Goal: Information Seeking & Learning: Learn about a topic

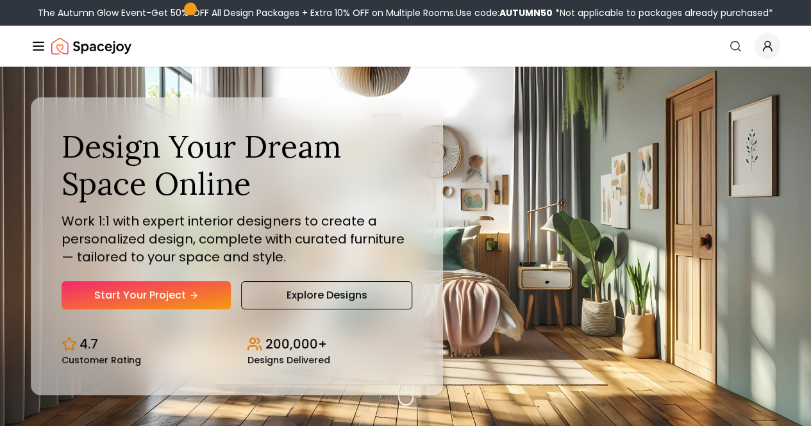
click at [0, 0] on div "Collections" at bounding box center [0, 0] width 0 height 0
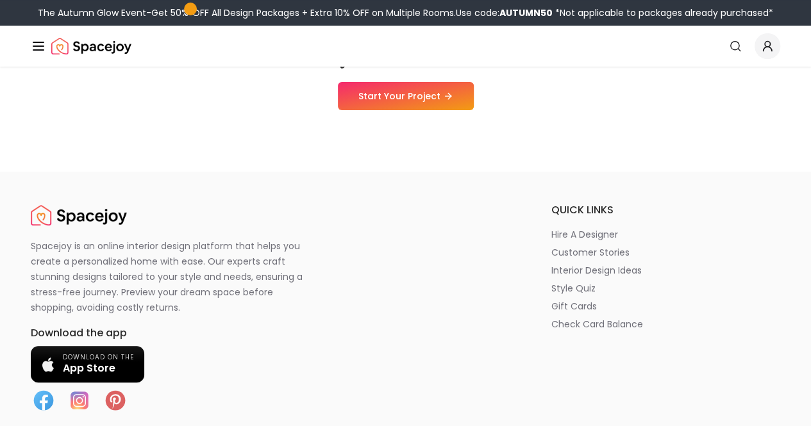
scroll to position [17177, 0]
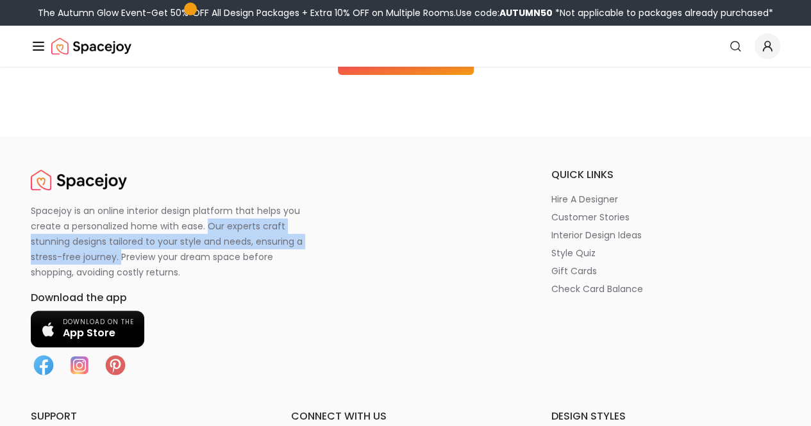
drag, startPoint x: 207, startPoint y: 225, endPoint x: 119, endPoint y: 258, distance: 94.6
click at [119, 258] on p "Spacejoy is an online interior design platform that helps you create a personal…" at bounding box center [174, 241] width 287 height 77
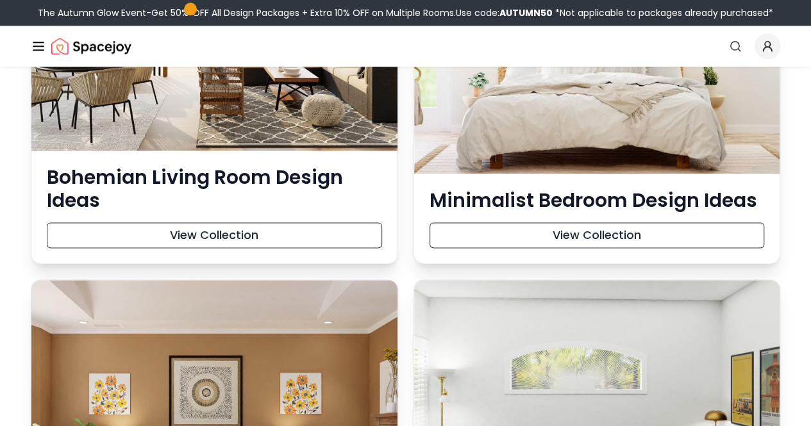
scroll to position [15293, 0]
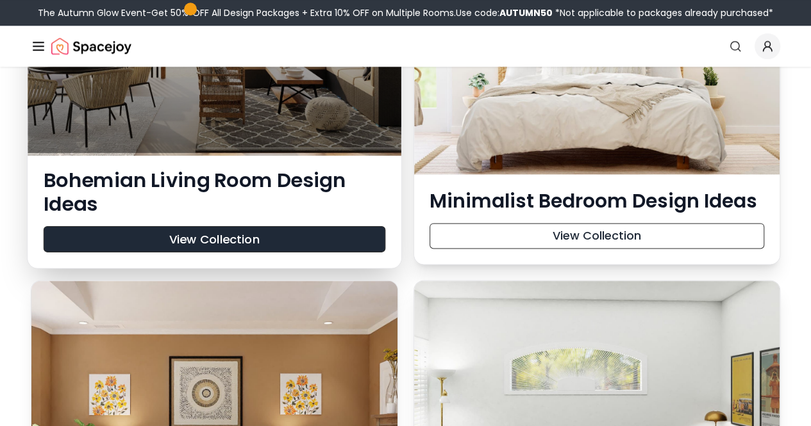
click at [218, 240] on button "View Collection" at bounding box center [215, 239] width 342 height 26
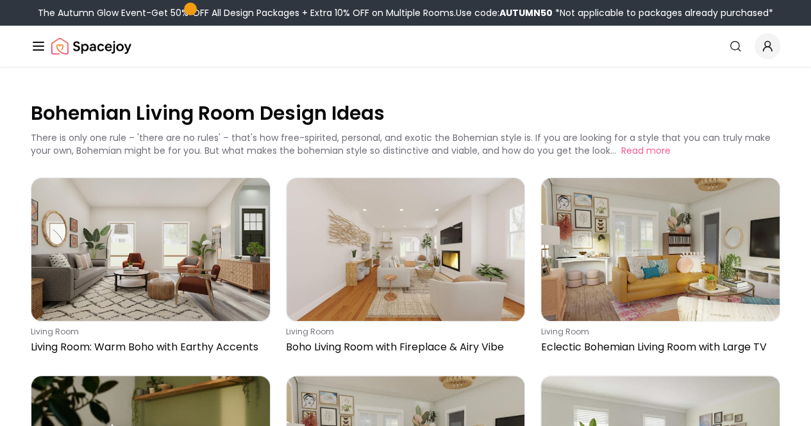
click at [0, 0] on button "Design Portfolio" at bounding box center [0, 0] width 0 height 0
click at [0, 0] on link "How It Works" at bounding box center [0, 0] width 0 height 0
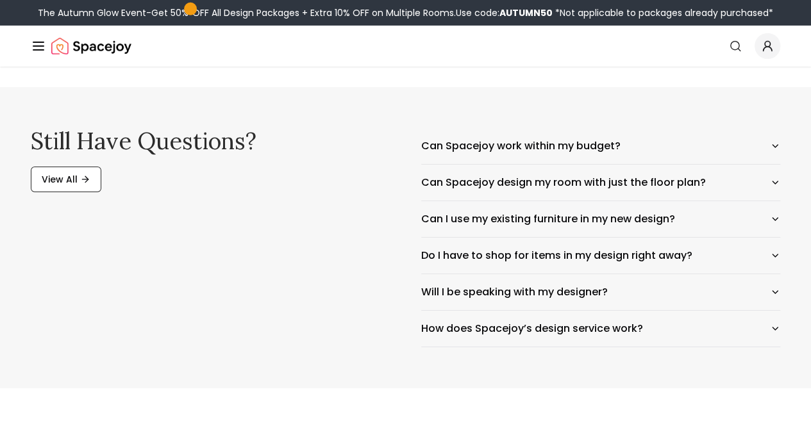
scroll to position [2098, 0]
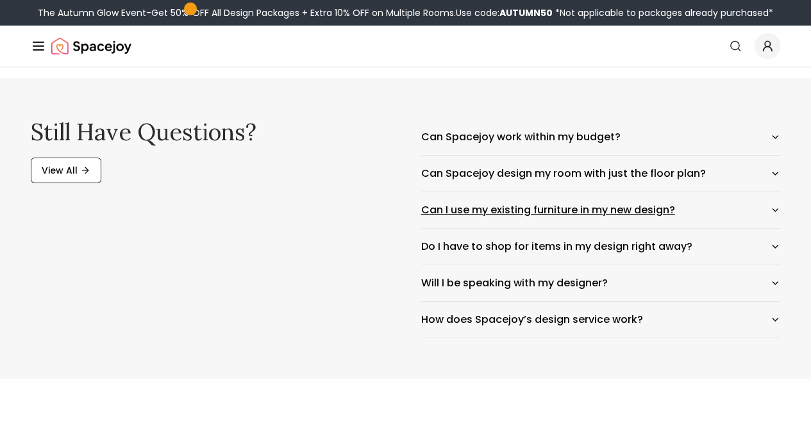
click at [519, 221] on button "Can I use my existing furniture in my new design?" at bounding box center [601, 210] width 360 height 36
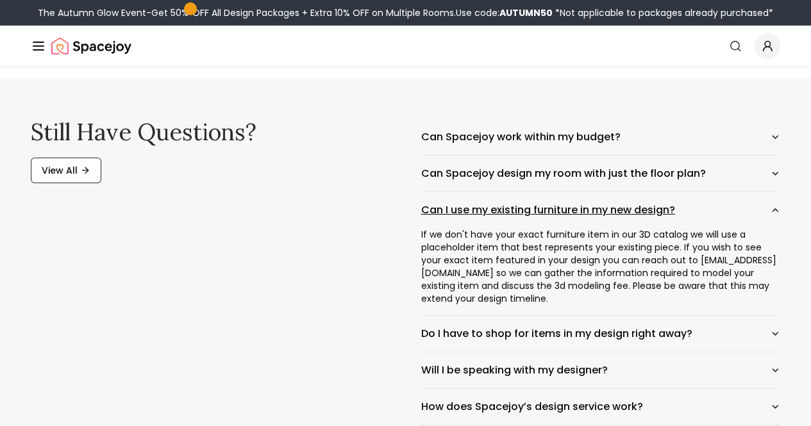
click at [519, 221] on button "Can I use my existing furniture in my new design?" at bounding box center [601, 210] width 360 height 36
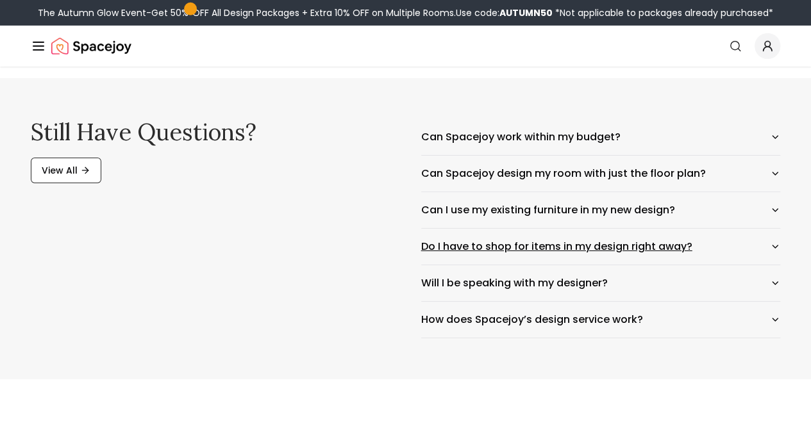
click at [535, 249] on button "Do I have to shop for items in my design right away?" at bounding box center [601, 247] width 360 height 36
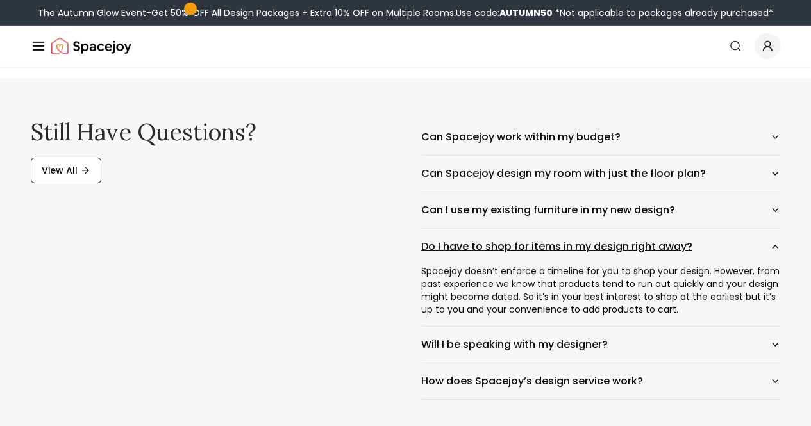
click at [535, 249] on button "Do I have to shop for items in my design right away?" at bounding box center [601, 247] width 360 height 36
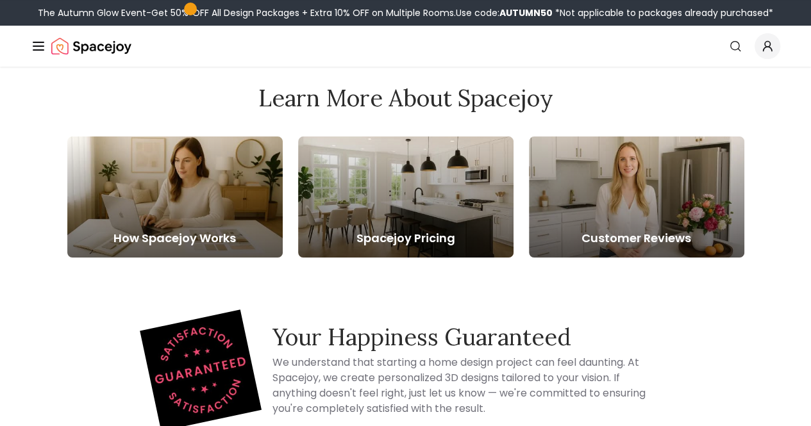
scroll to position [2479, 0]
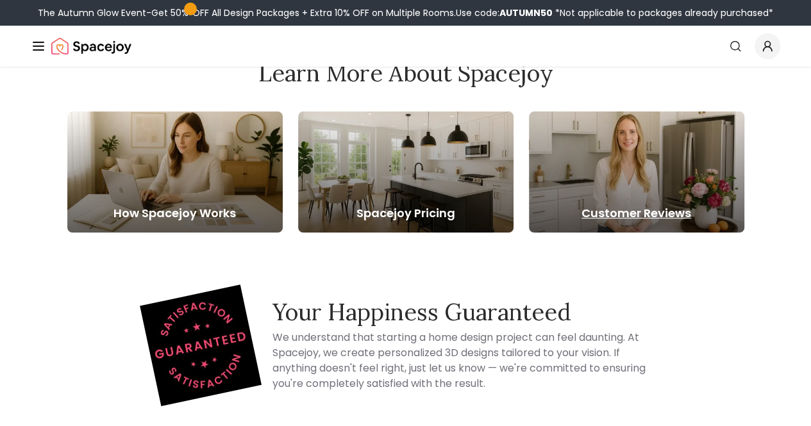
click at [598, 192] on div at bounding box center [636, 172] width 215 height 121
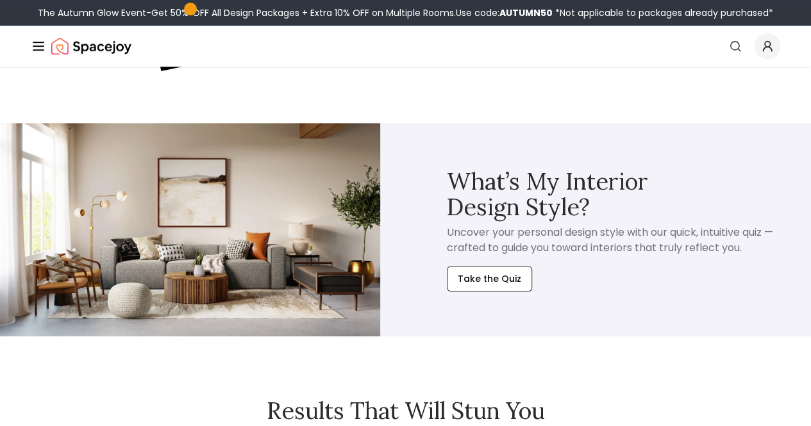
scroll to position [2815, 0]
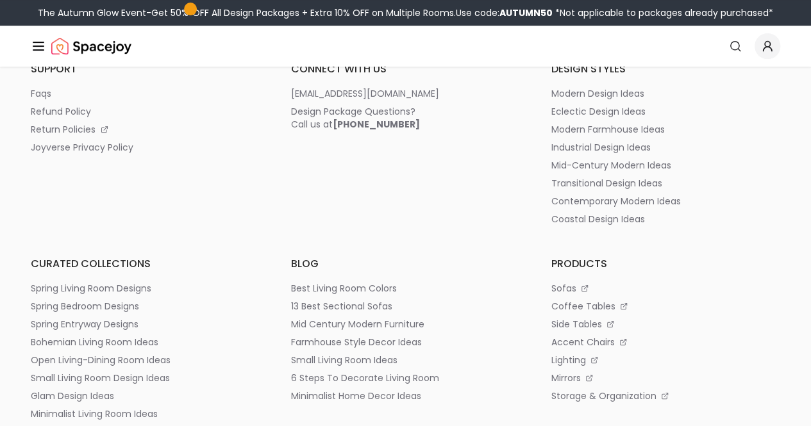
scroll to position [3004, 0]
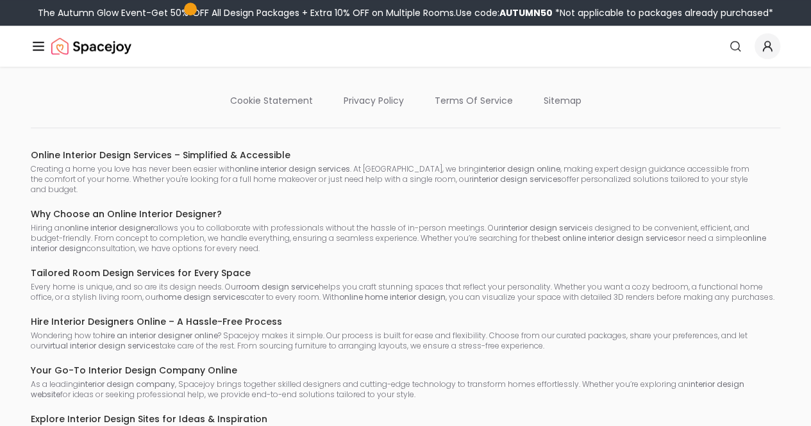
drag, startPoint x: 346, startPoint y: 390, endPoint x: 423, endPoint y: 390, distance: 77.6
copy p "Neo Design Labs Inc ."
